Goal: Transaction & Acquisition: Purchase product/service

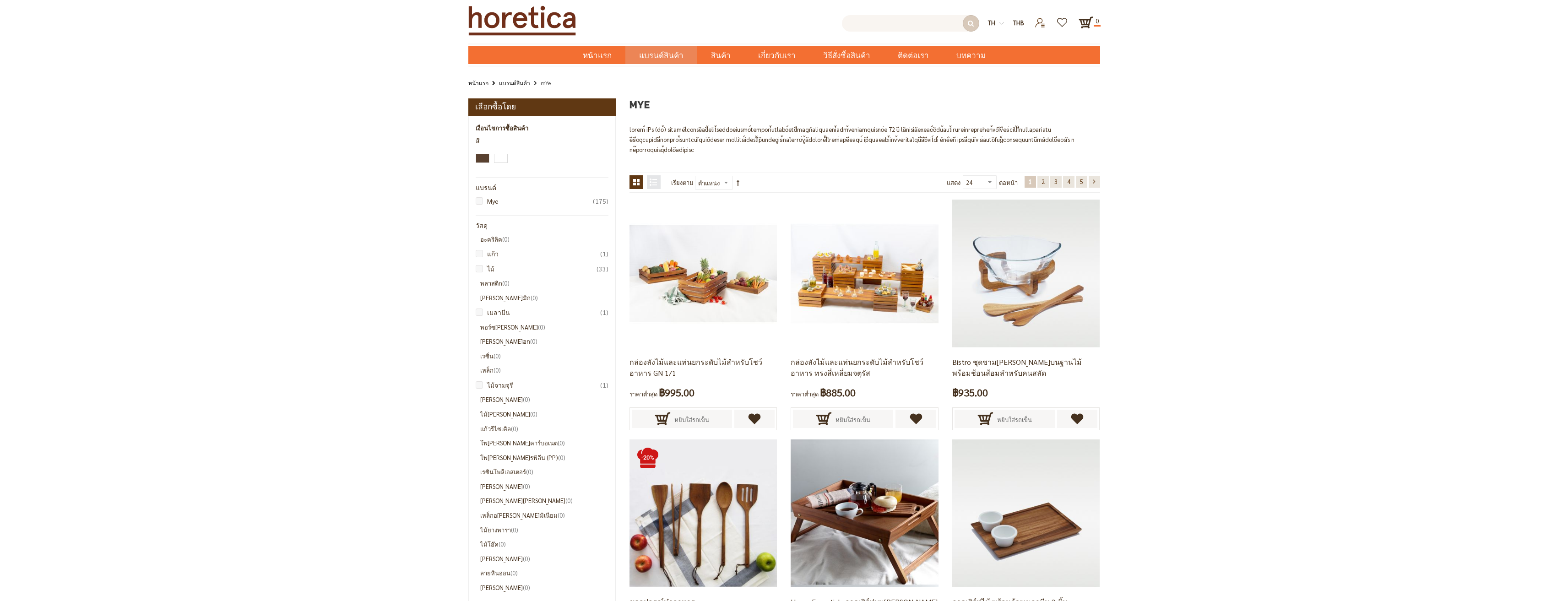
click at [909, 18] on input "text" at bounding box center [910, 23] width 138 height 17
type input "เขียง"
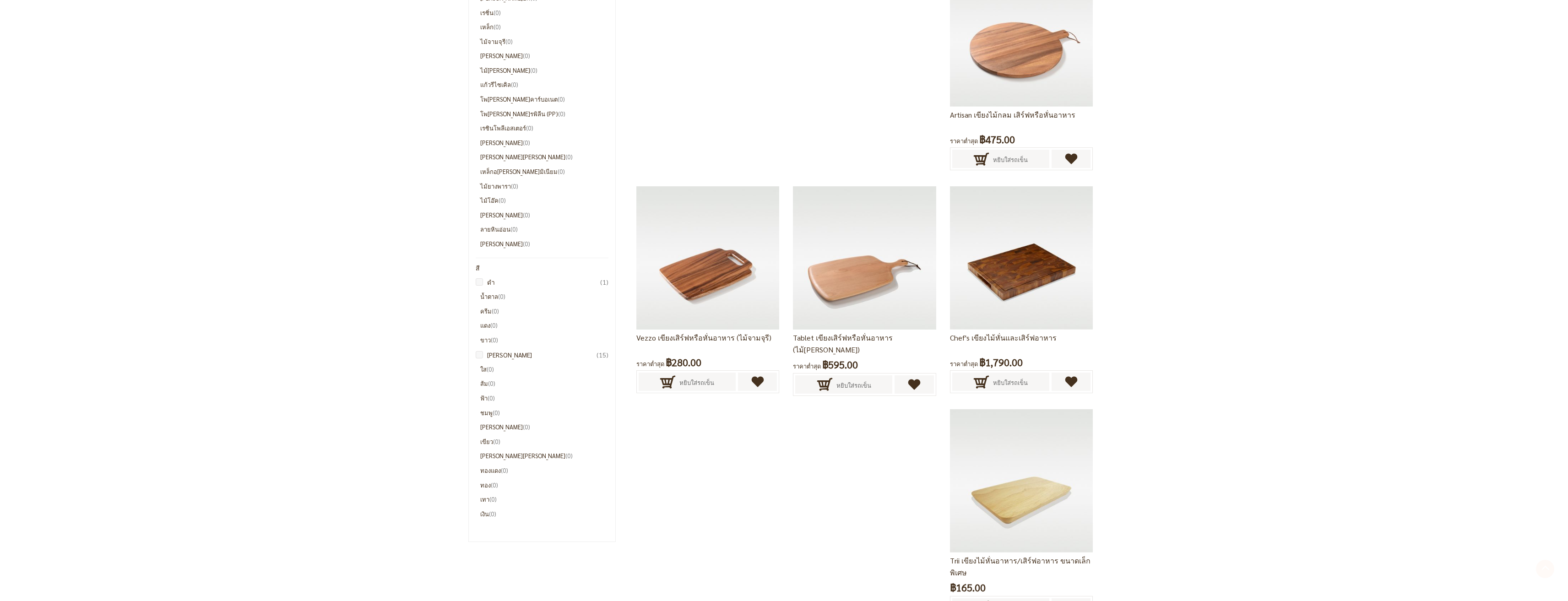
scroll to position [412, 0]
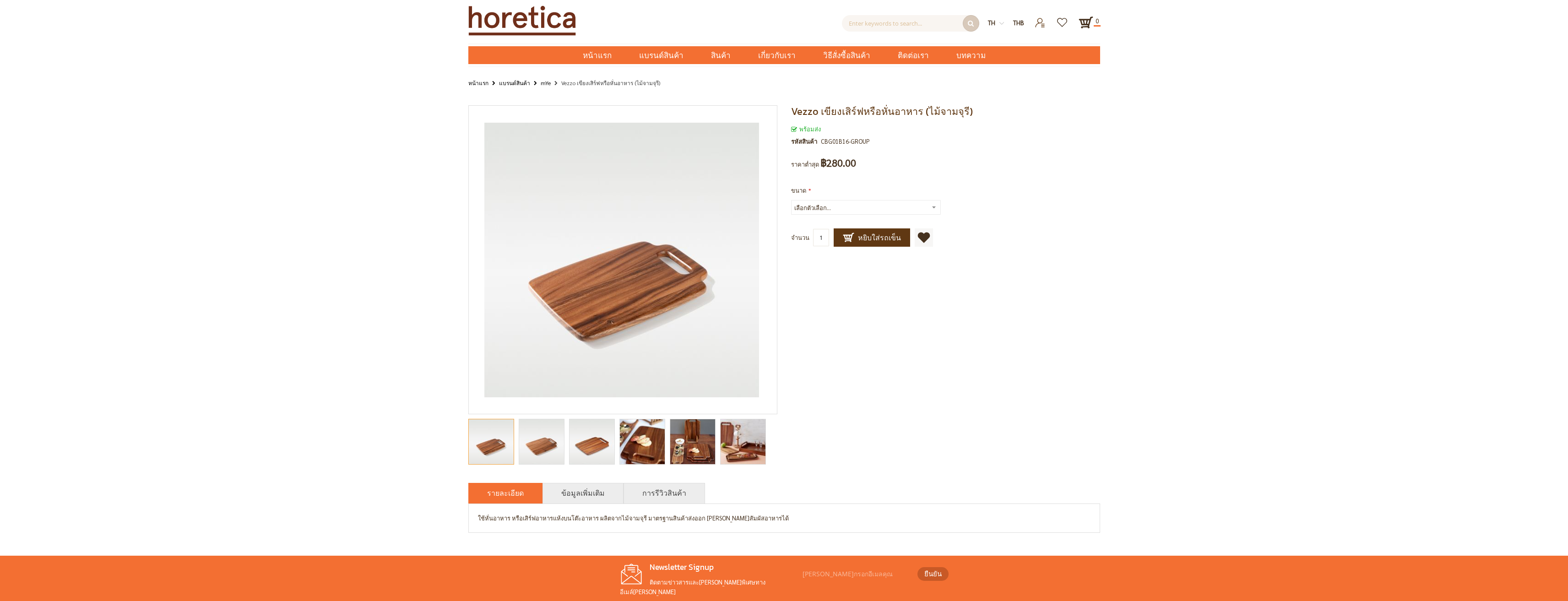
click at [648, 449] on img "Vezzo เขียงเสิร์ฟหรือหั่นอาหาร (ไม้จามจุรี)" at bounding box center [642, 441] width 45 height 60
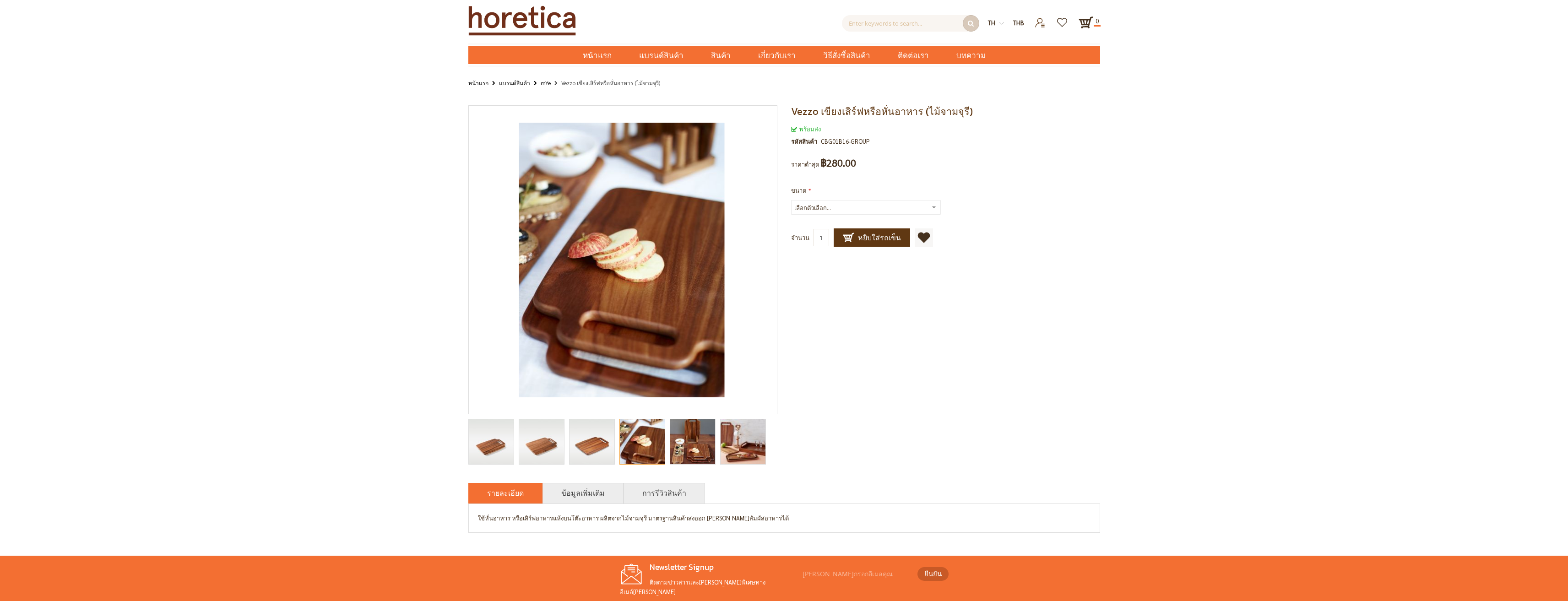
click at [678, 449] on img "Vezzo เขียงเสิร์ฟหรือหั่นอาหาร (ไม้จามจุรี)" at bounding box center [692, 442] width 45 height 51
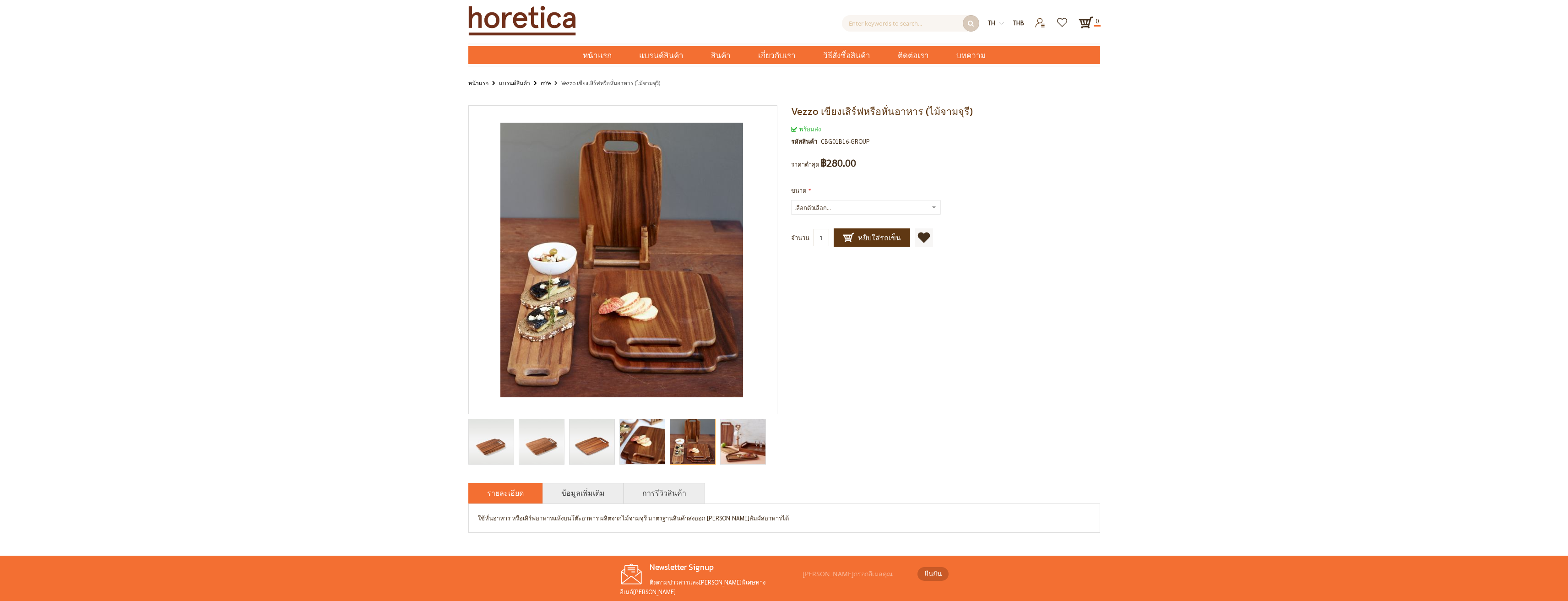
click at [723, 449] on img "Vezzo เขียงเสิร์ฟหรือหั่นอาหาร (ไม้จามจุรี)" at bounding box center [742, 441] width 64 height 45
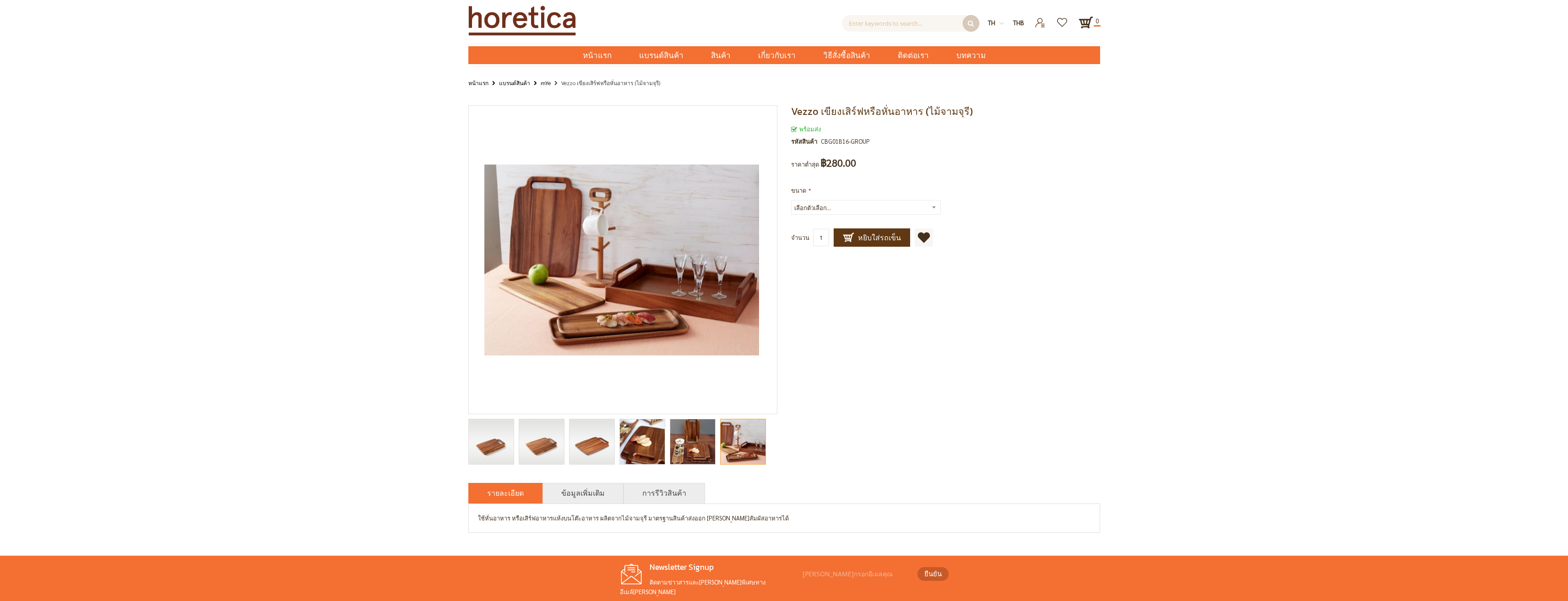
click at [746, 450] on div at bounding box center [743, 441] width 46 height 46
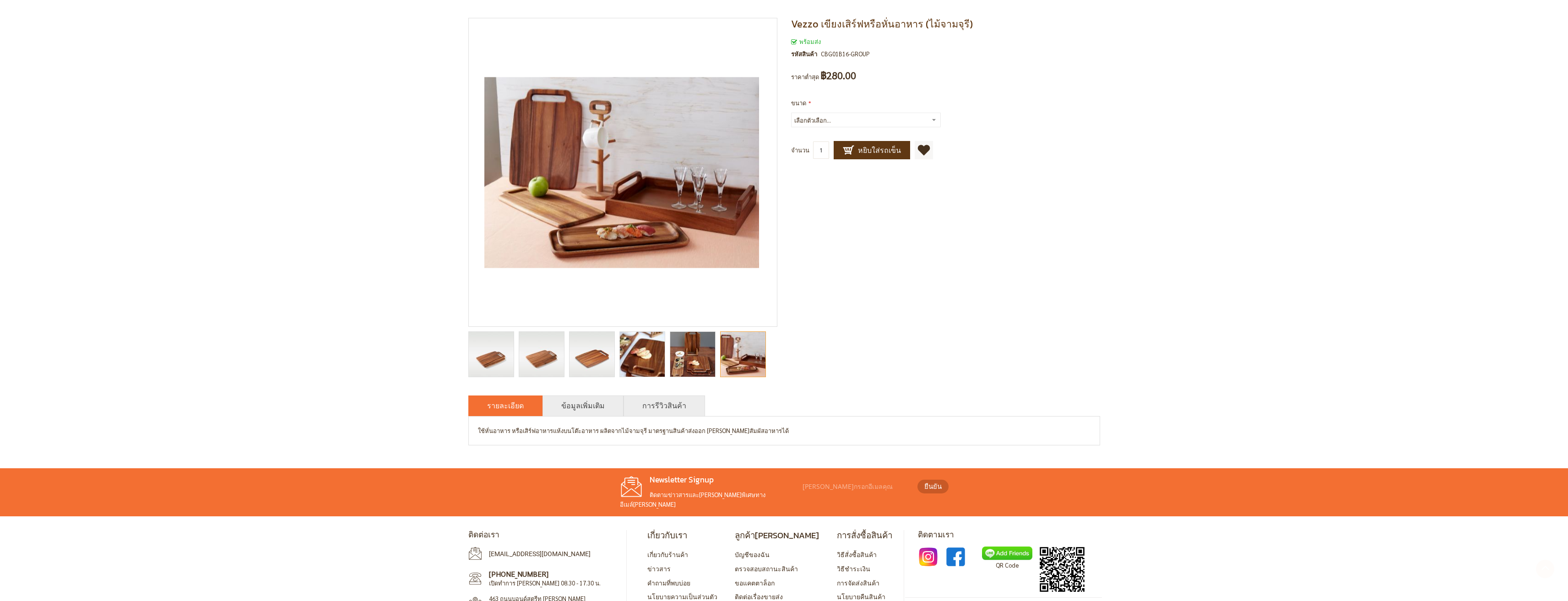
scroll to position [114, 0]
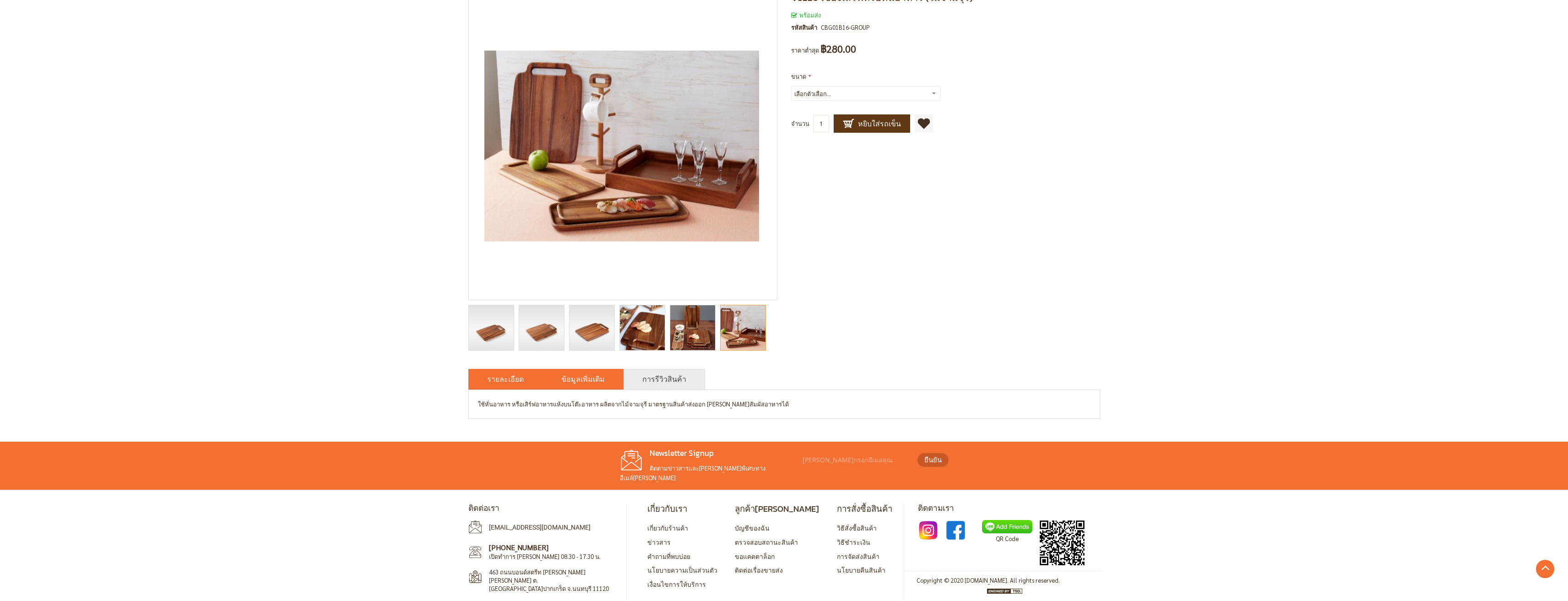
click at [585, 380] on link "ข้อมูลเพิ่มเติม" at bounding box center [583, 379] width 44 height 11
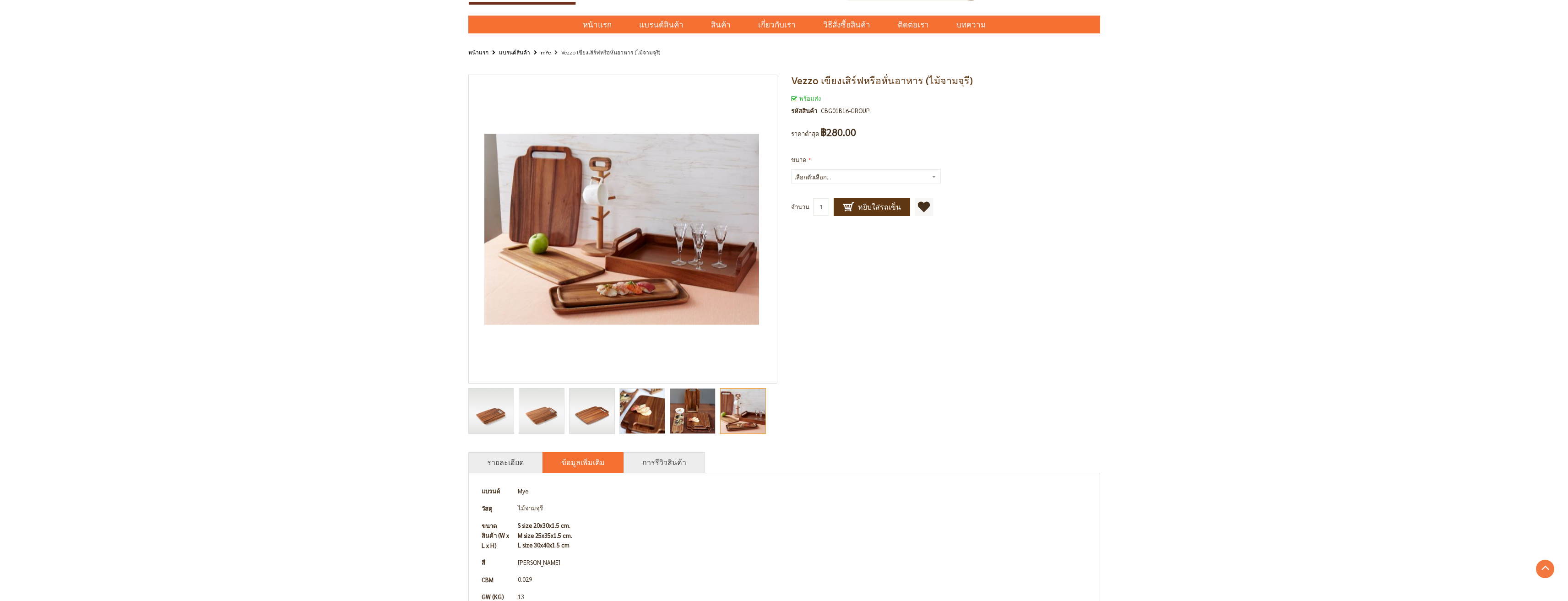
scroll to position [22, 0]
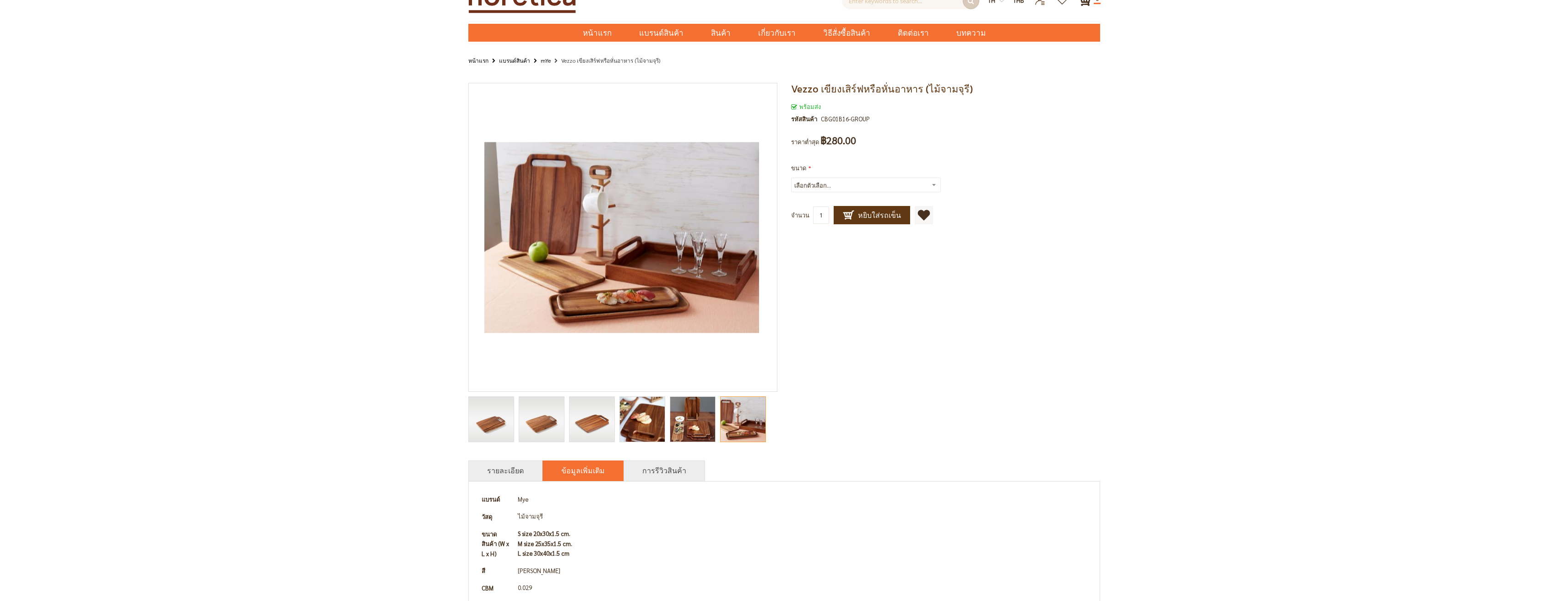
click at [934, 185] on select "เลือกตัวเลือก... S L +฿210.00 M +฿135.00" at bounding box center [866, 184] width 150 height 15
select select "29"
click at [791, 178] on select "เลือกตัวเลือก... S L +฿210.00 M +฿135.00" at bounding box center [866, 184] width 150 height 15
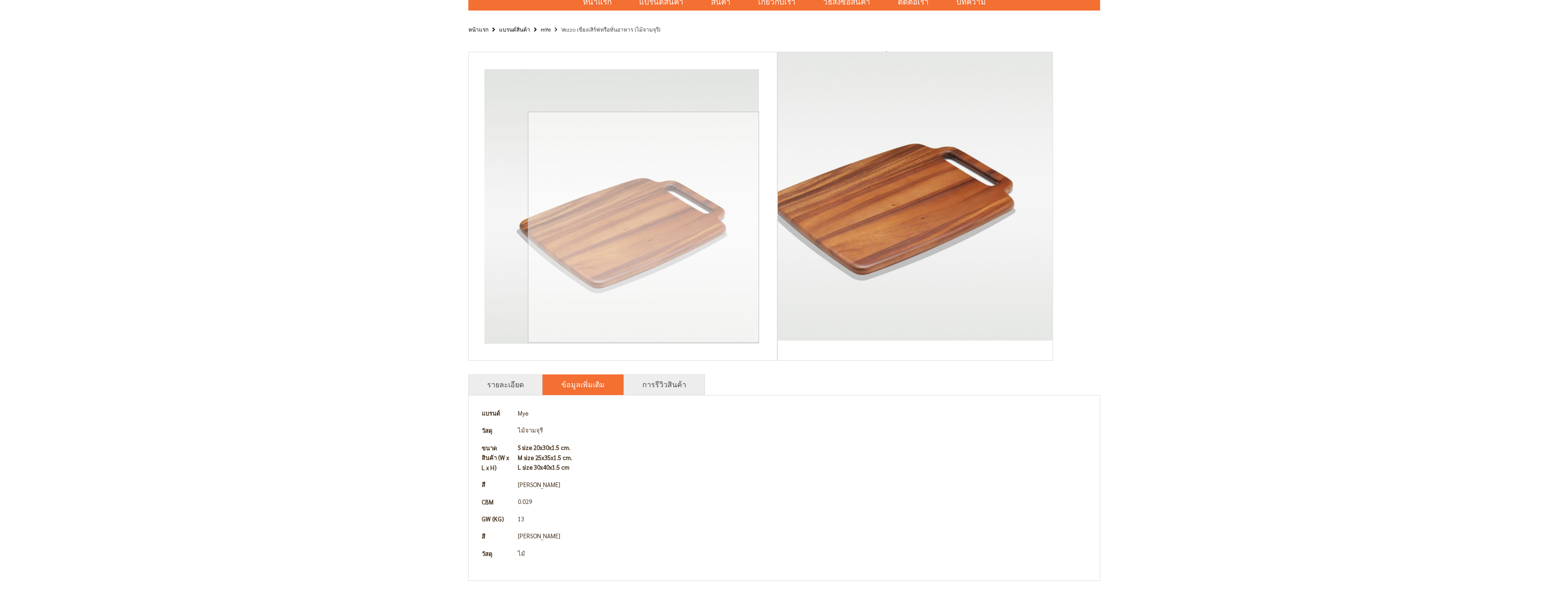
scroll to position [68, 0]
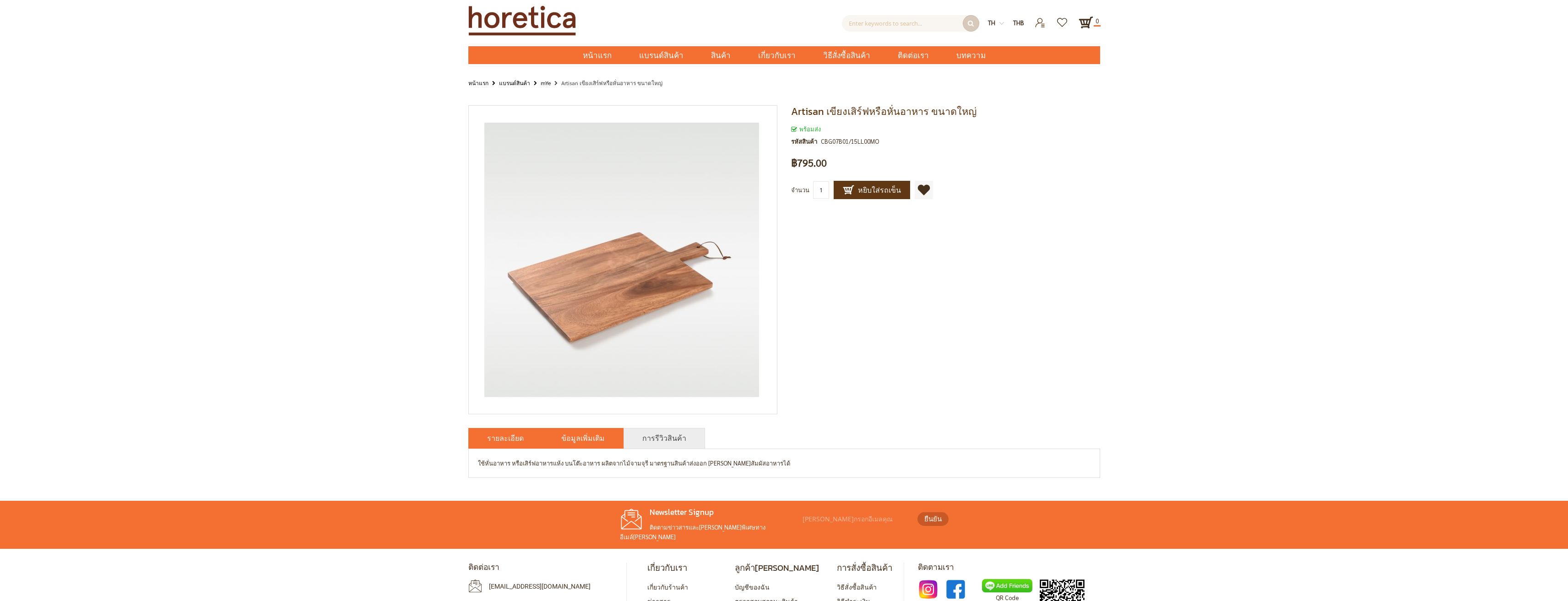
click at [583, 440] on link "ข้อมูลเพิ่มเติม" at bounding box center [583, 438] width 44 height 11
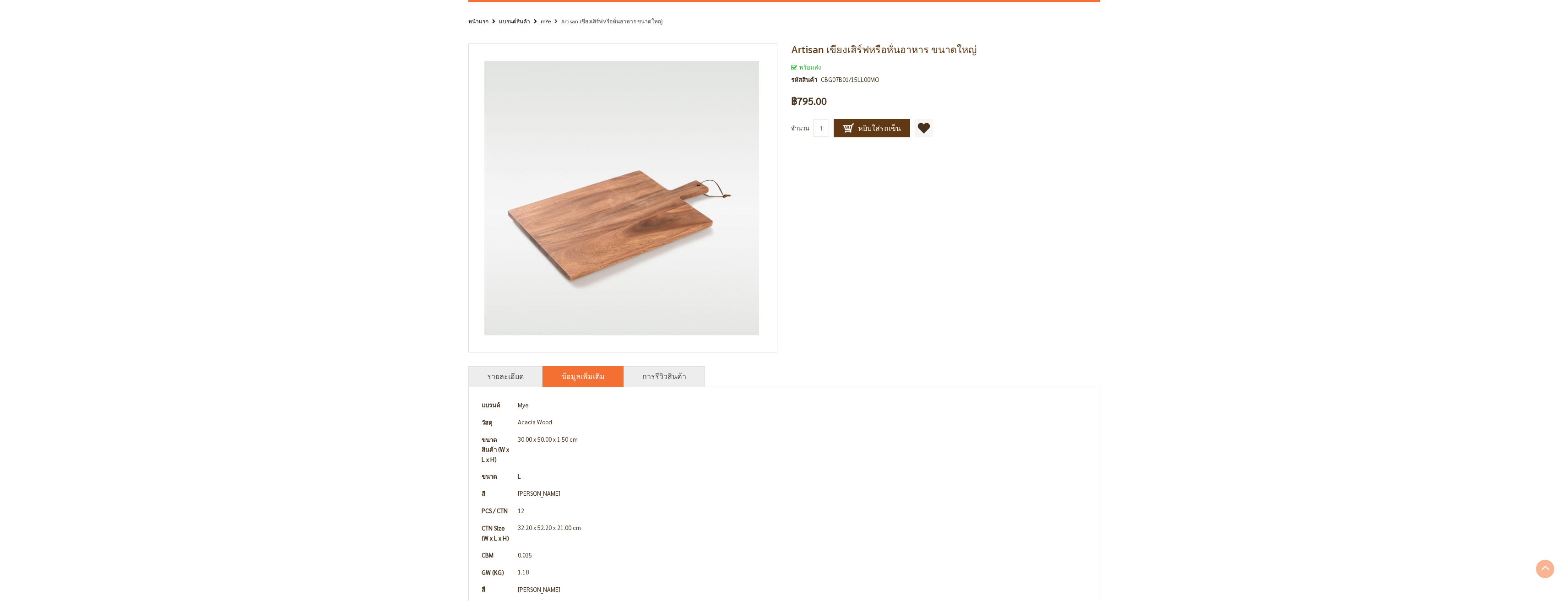
scroll to position [46, 0]
